Goal: Transaction & Acquisition: Book appointment/travel/reservation

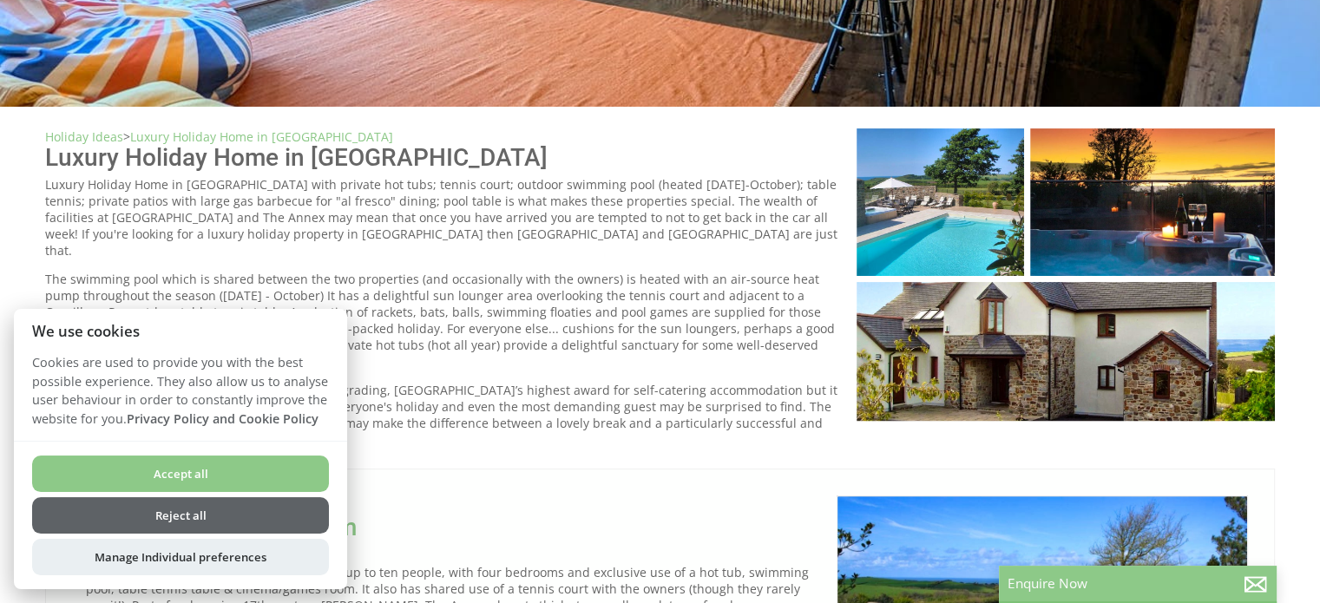
scroll to position [260, 0]
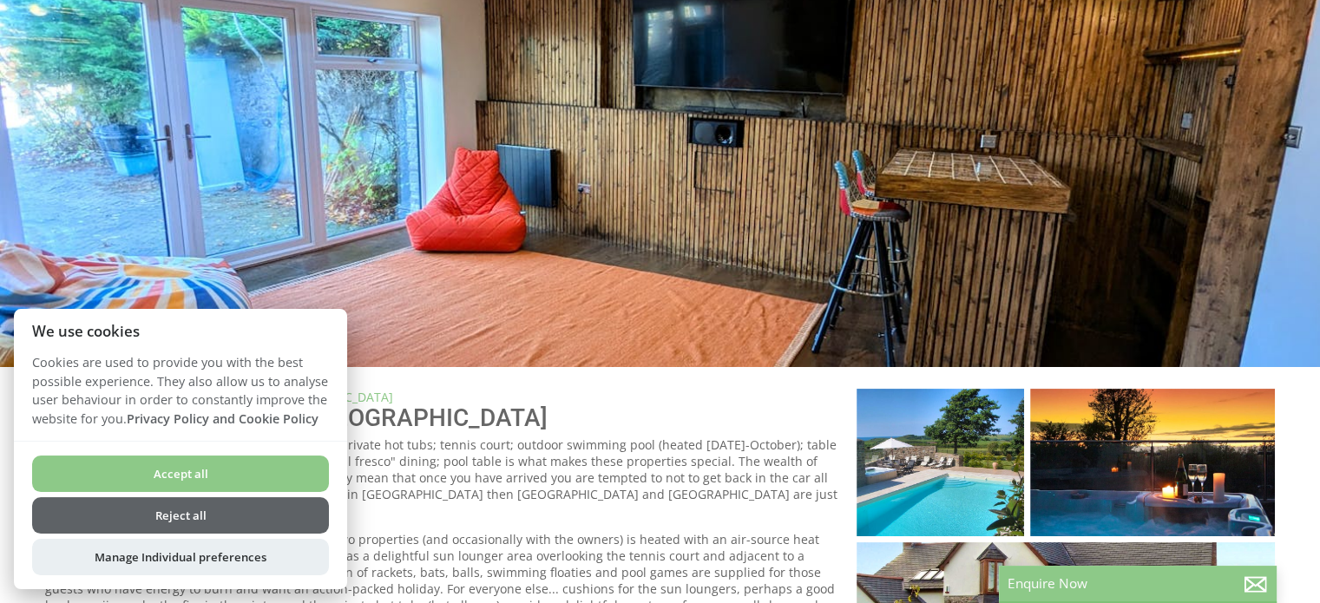
click at [749, 266] on div at bounding box center [660, 149] width 1320 height 436
drag, startPoint x: 260, startPoint y: 522, endPoint x: 484, endPoint y: 405, distance: 253.1
click at [260, 520] on button "Reject all" at bounding box center [180, 515] width 297 height 36
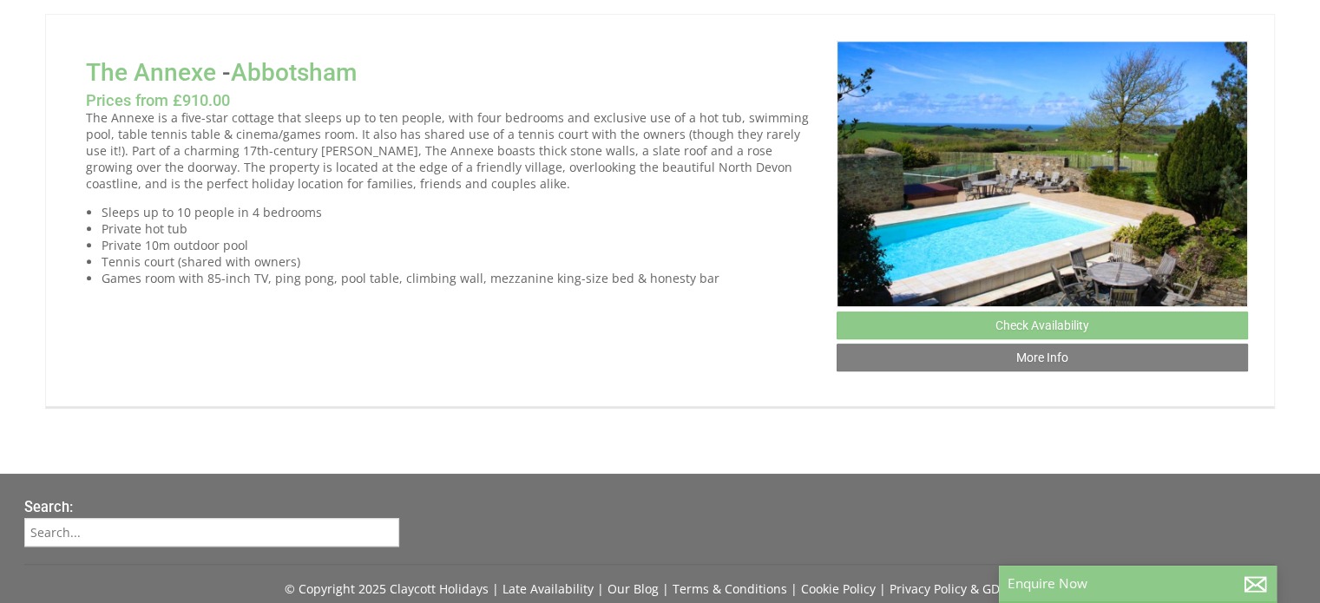
scroll to position [979, 0]
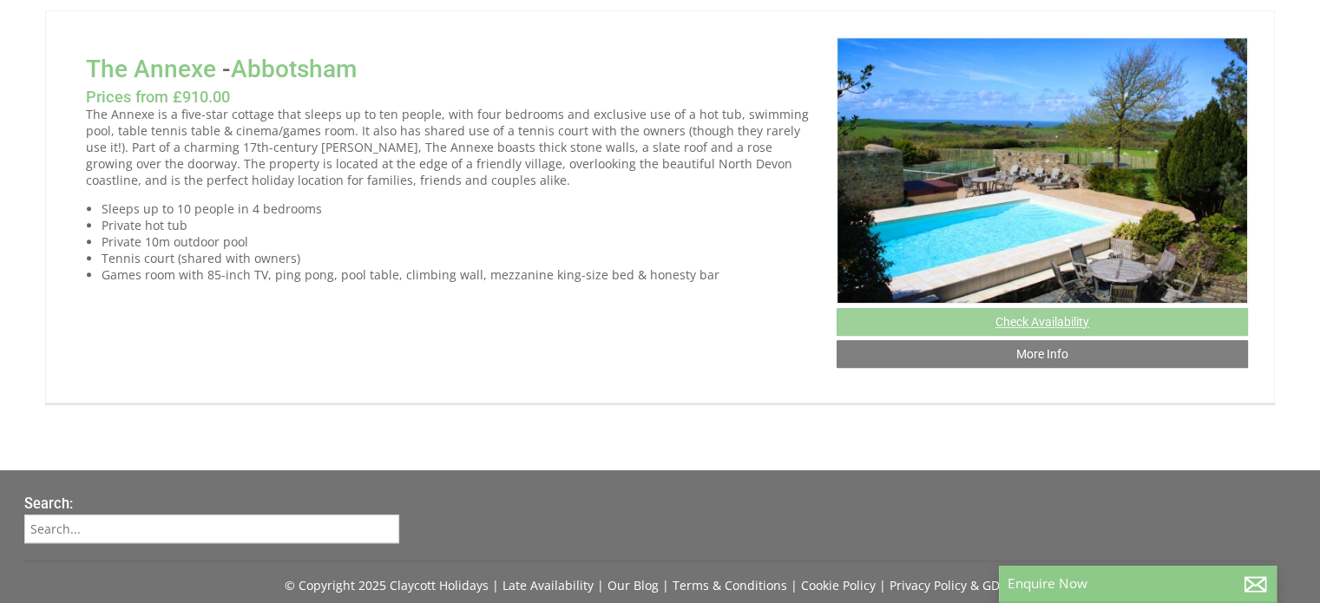
click at [1001, 308] on link "Check Availability" at bounding box center [1042, 322] width 411 height 28
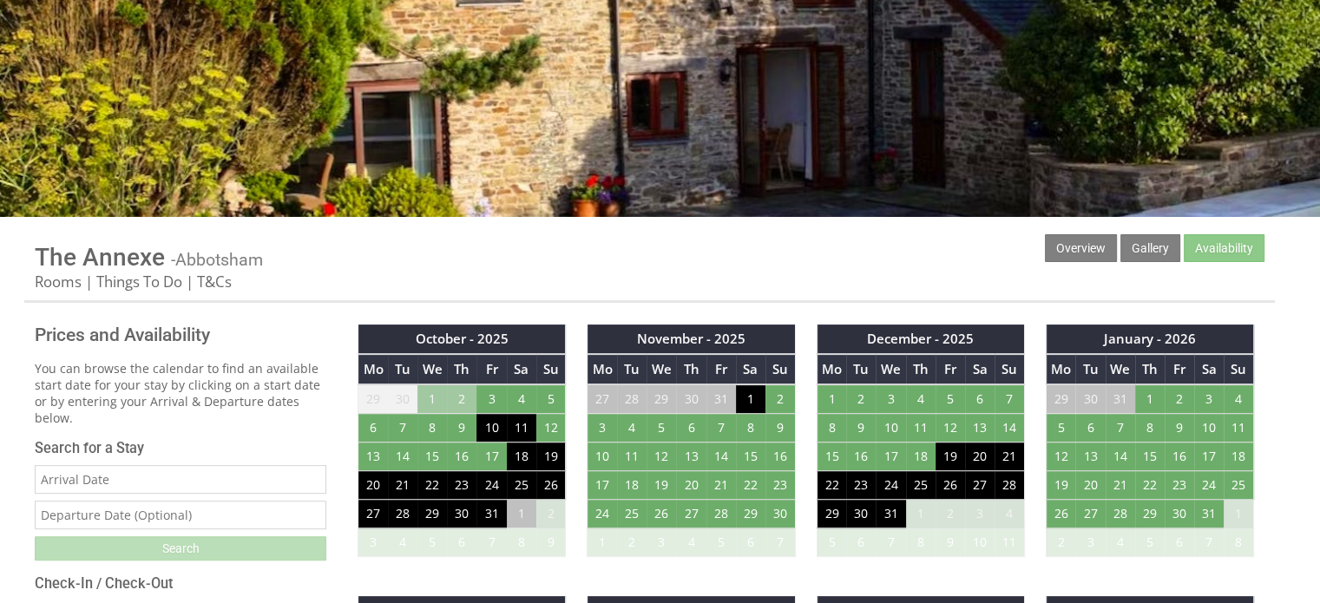
scroll to position [521, 0]
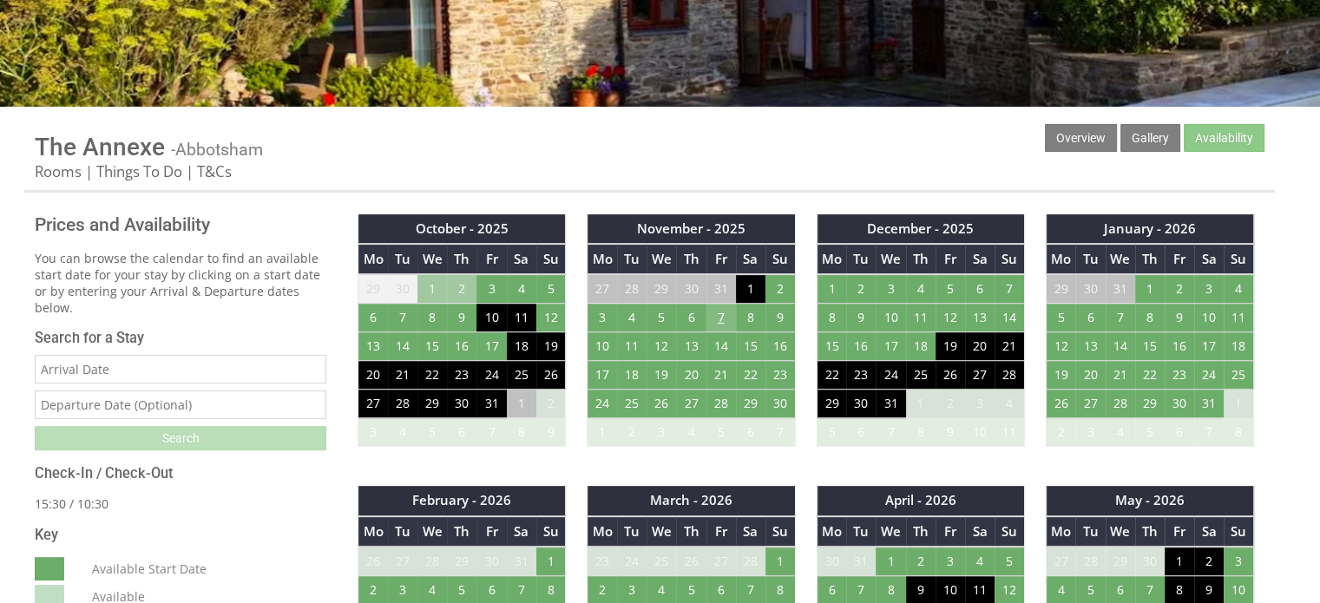
click at [718, 316] on td "7" at bounding box center [722, 318] width 30 height 29
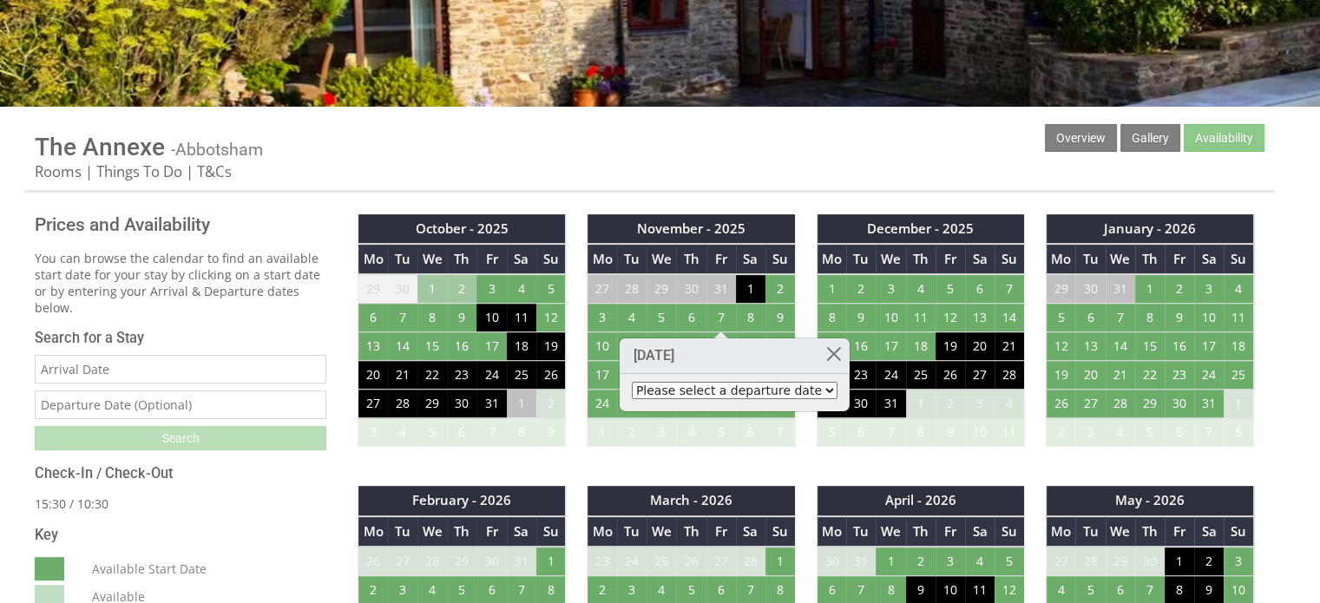
click at [738, 391] on select "Please select a departure date 9th Nov 2025 - £910.00 10th Nov 2025 - £1,050.00…" at bounding box center [735, 390] width 206 height 17
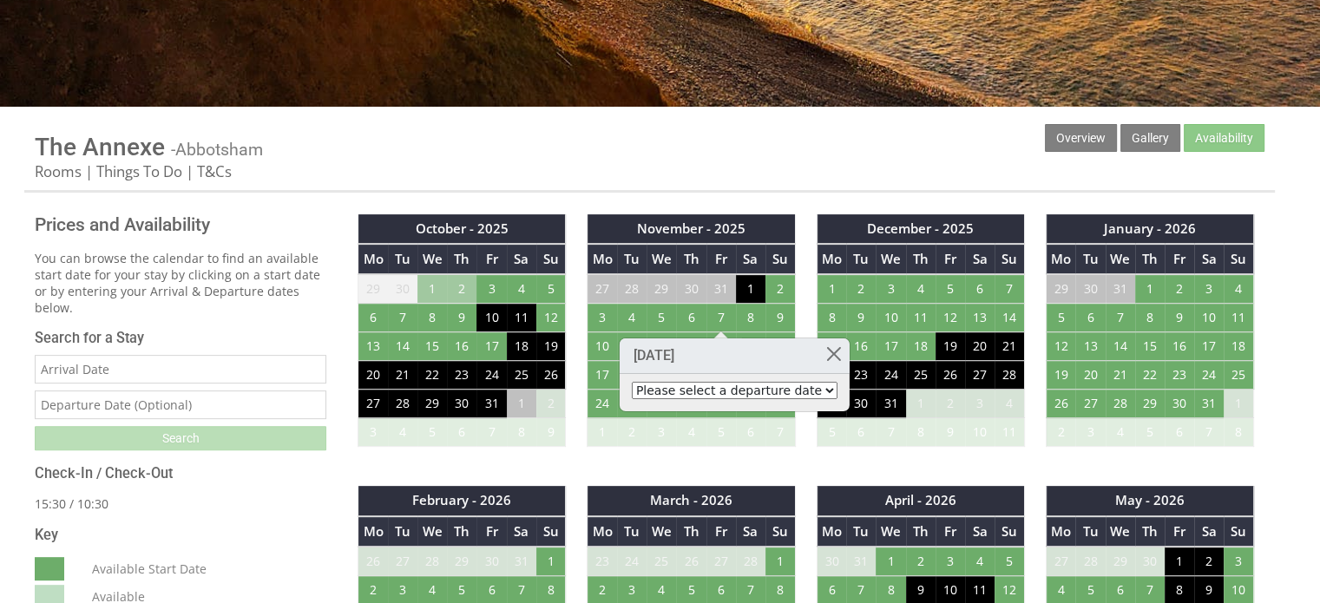
select select "book/6783236"
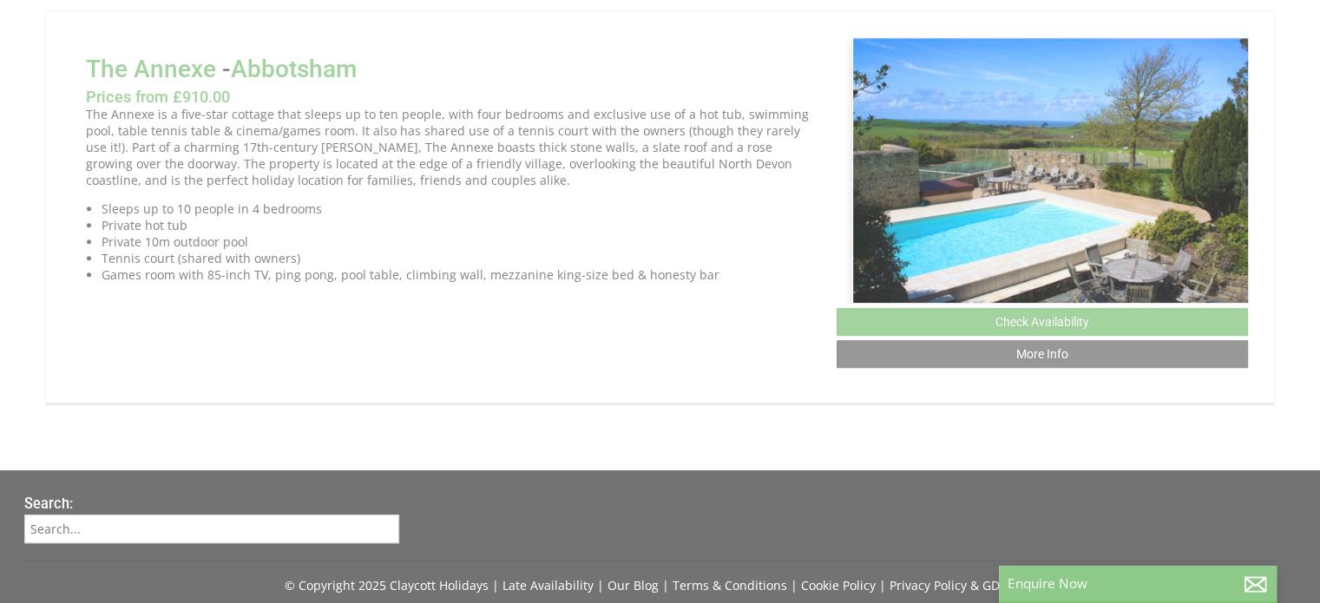
scroll to position [0, 16]
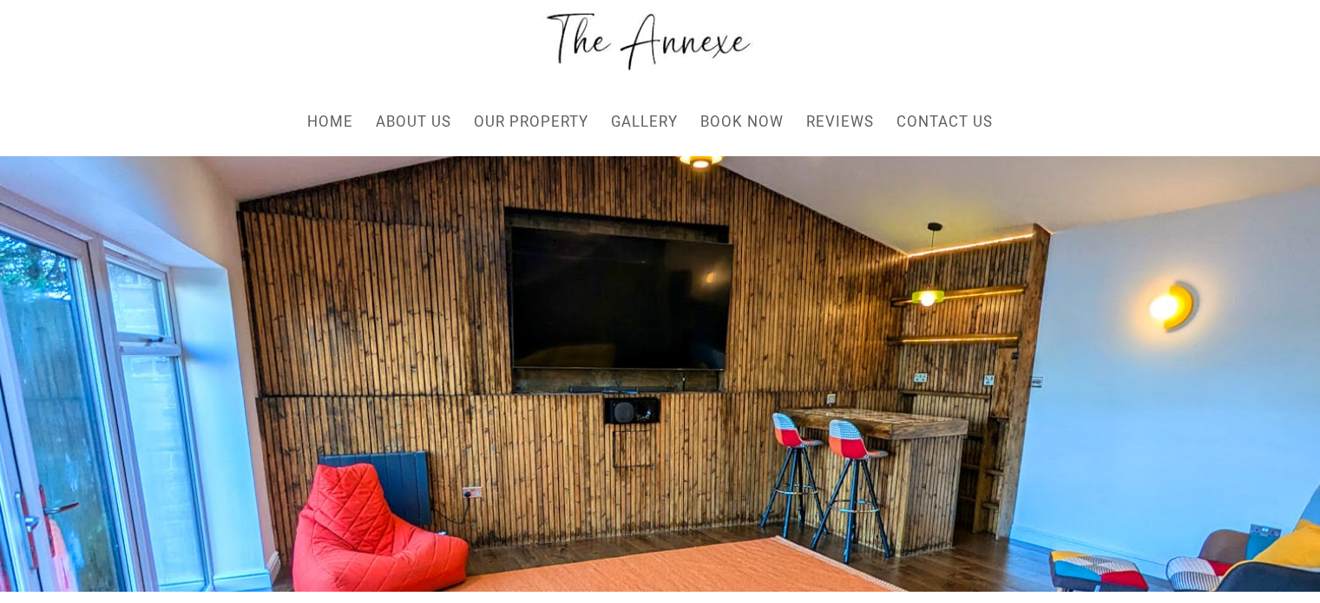
scroll to position [32, 0]
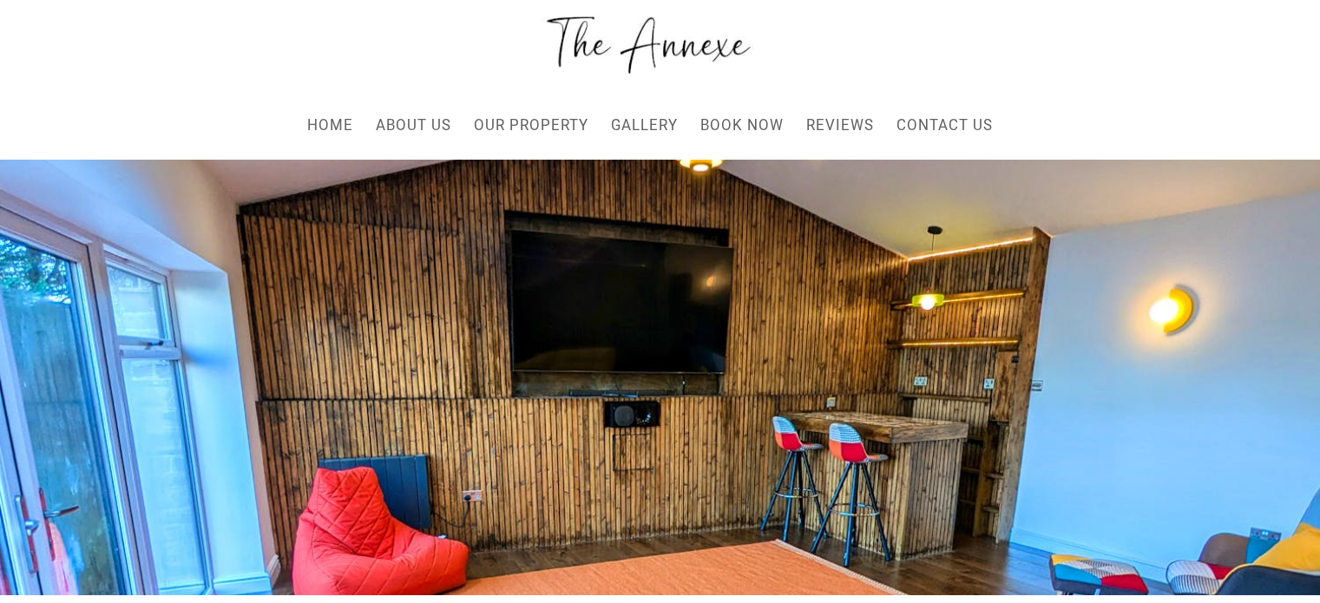
click at [910, 391] on div at bounding box center [660, 378] width 1320 height 436
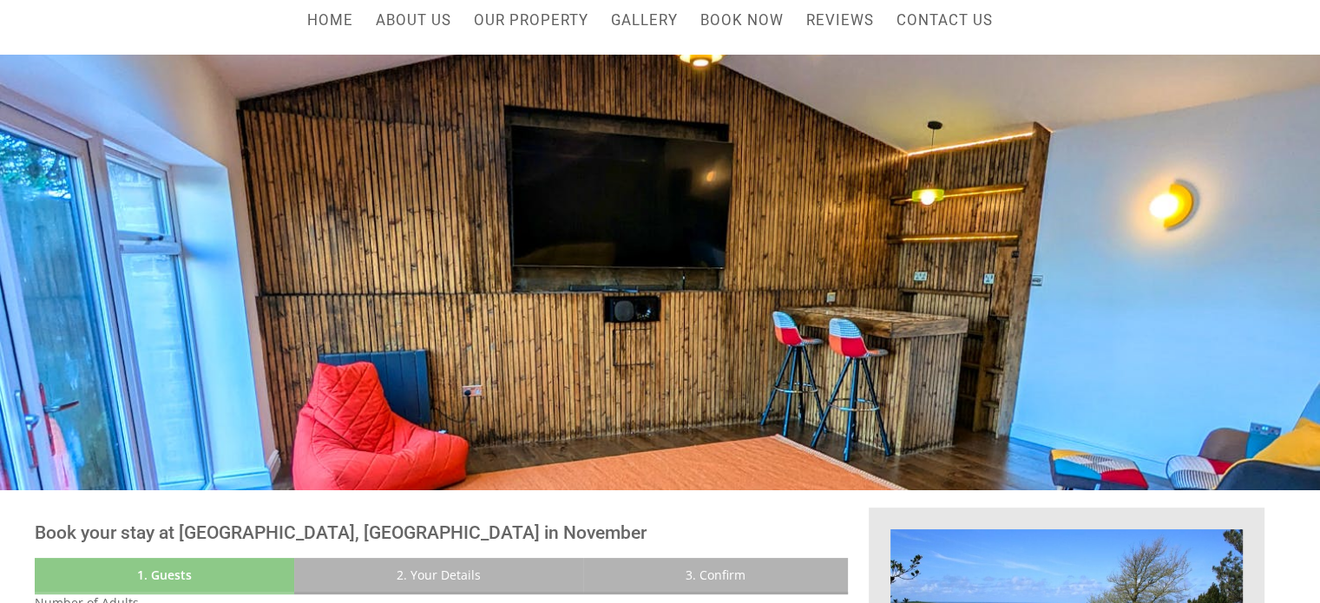
scroll to position [0, 0]
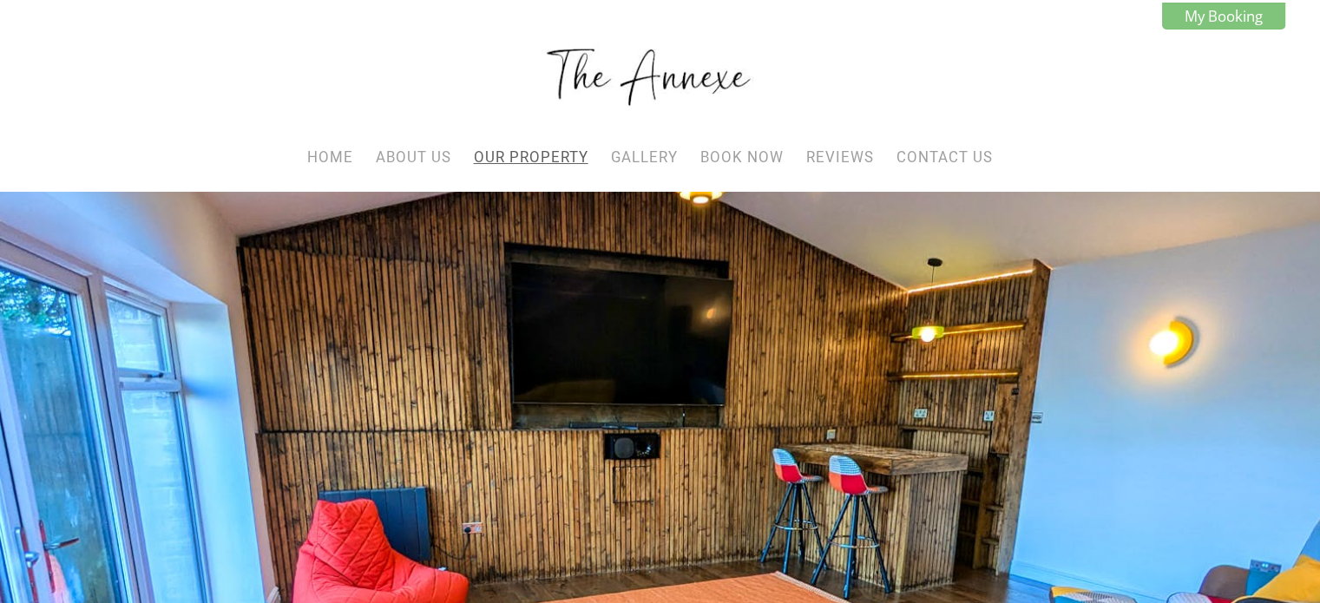
click at [517, 152] on link "Our Property" at bounding box center [531, 156] width 115 height 17
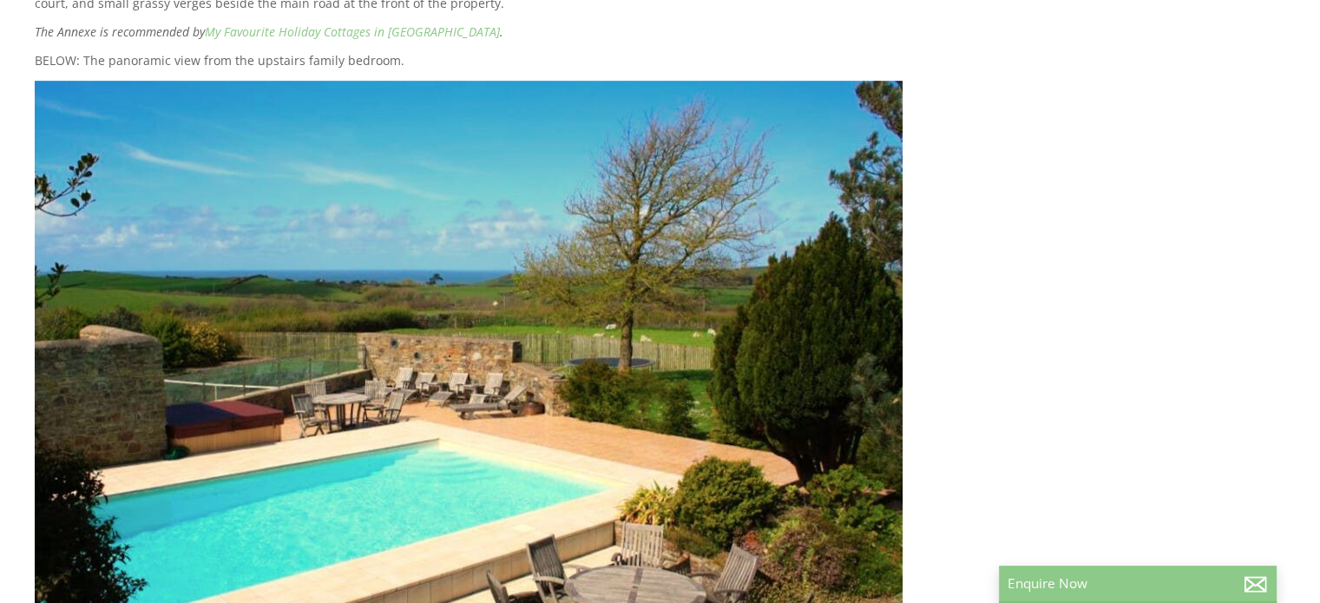
scroll to position [799, 0]
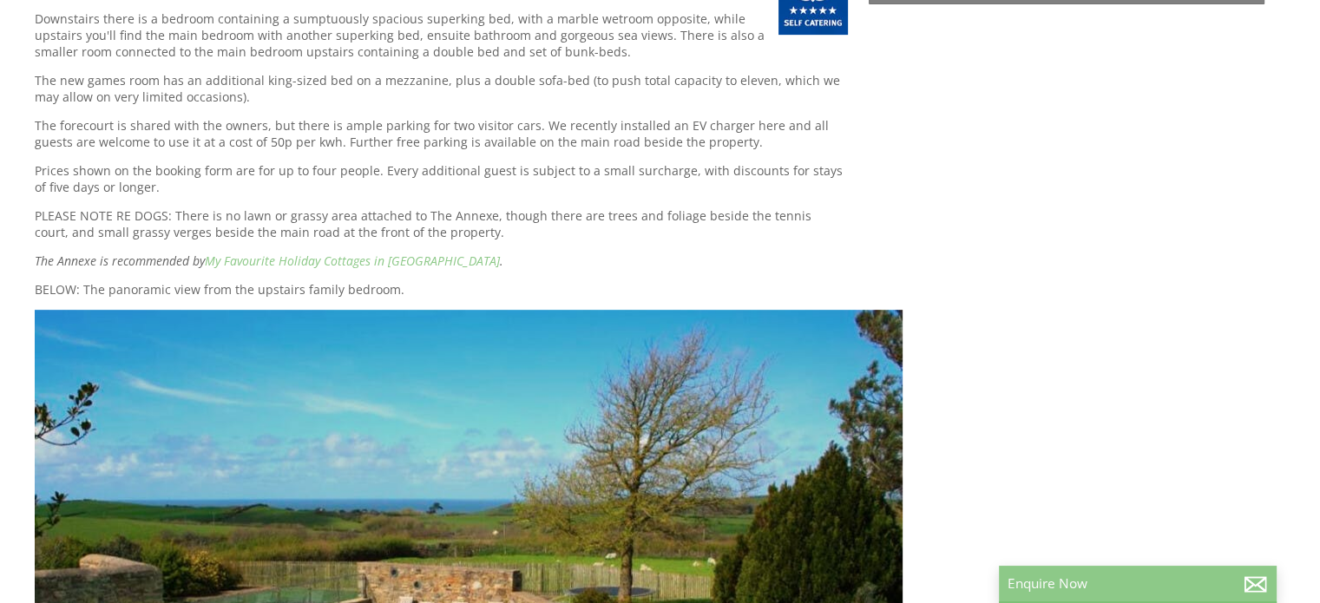
click at [698, 374] on img at bounding box center [469, 597] width 868 height 575
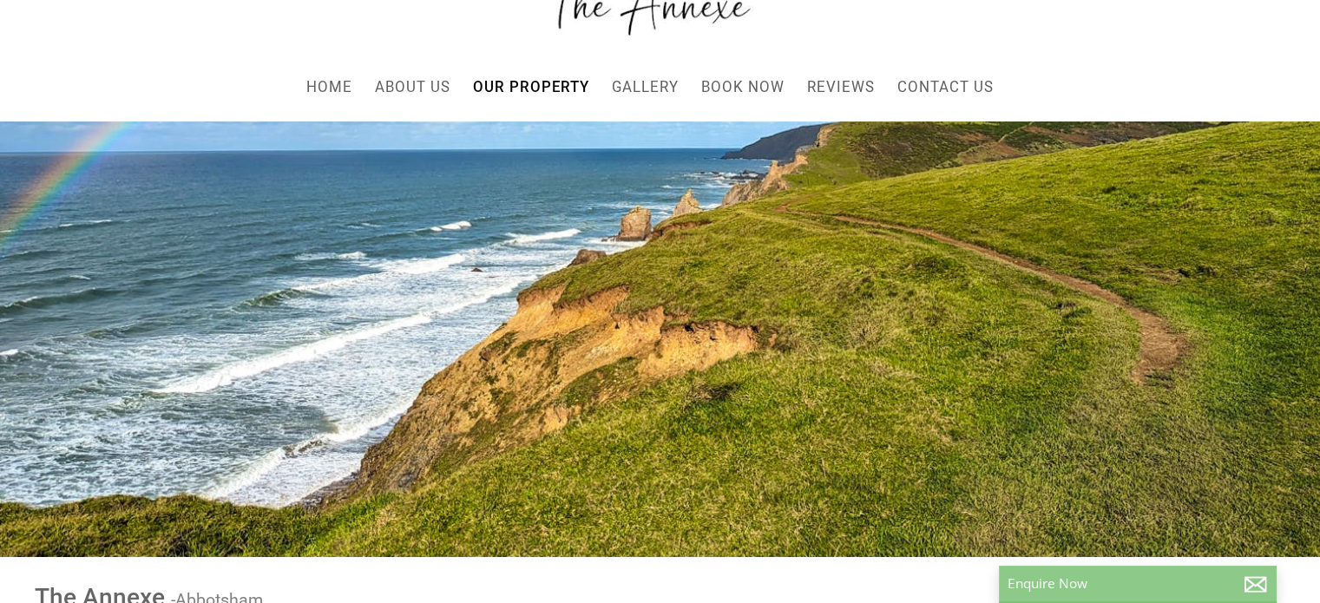
scroll to position [0, 0]
